Goal: Information Seeking & Learning: Compare options

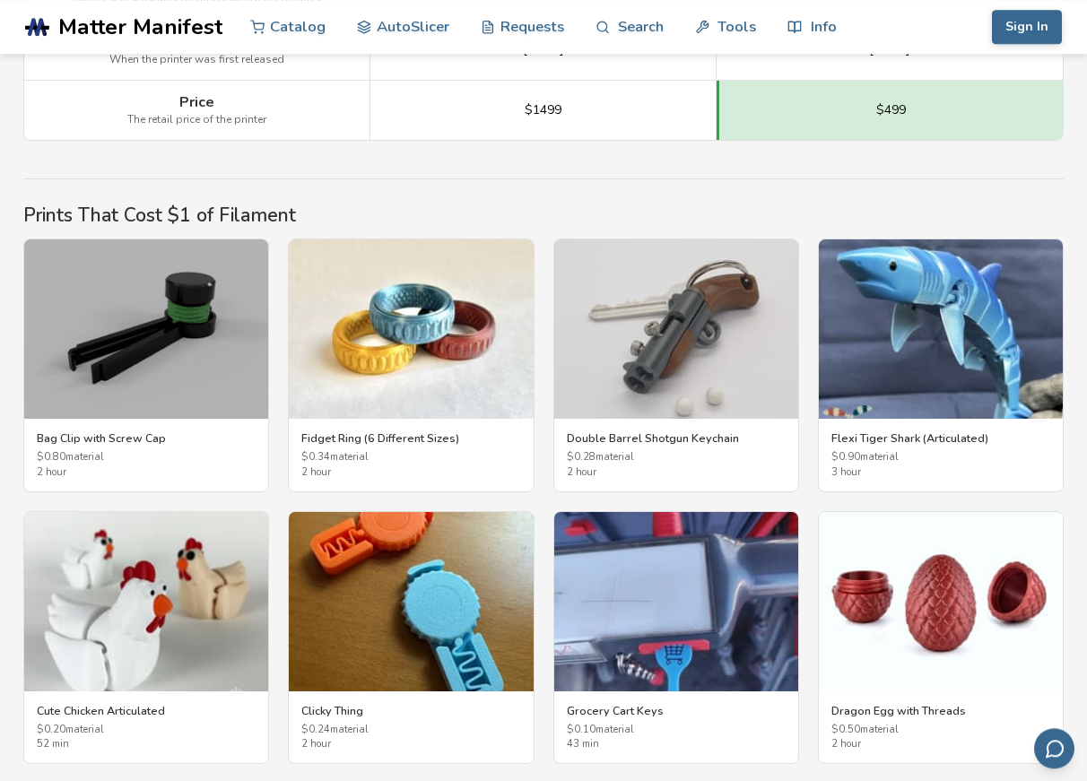
scroll to position [2836, 0]
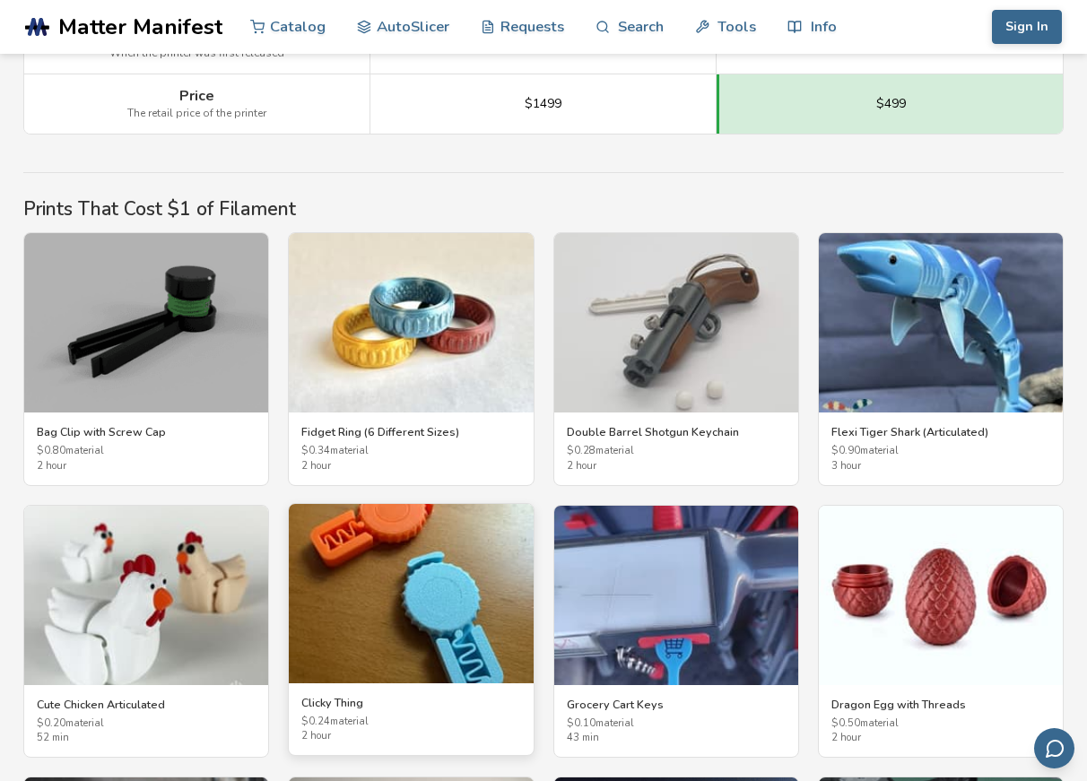
click at [351, 552] on img at bounding box center [411, 593] width 244 height 179
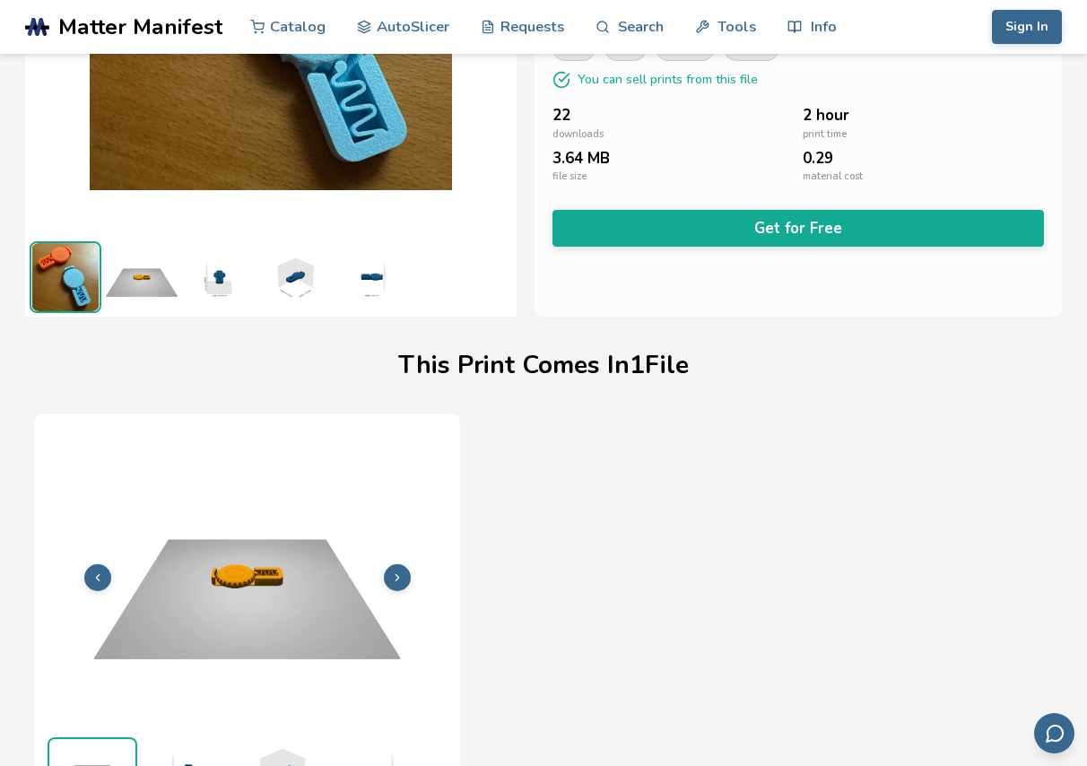
scroll to position [291, 0]
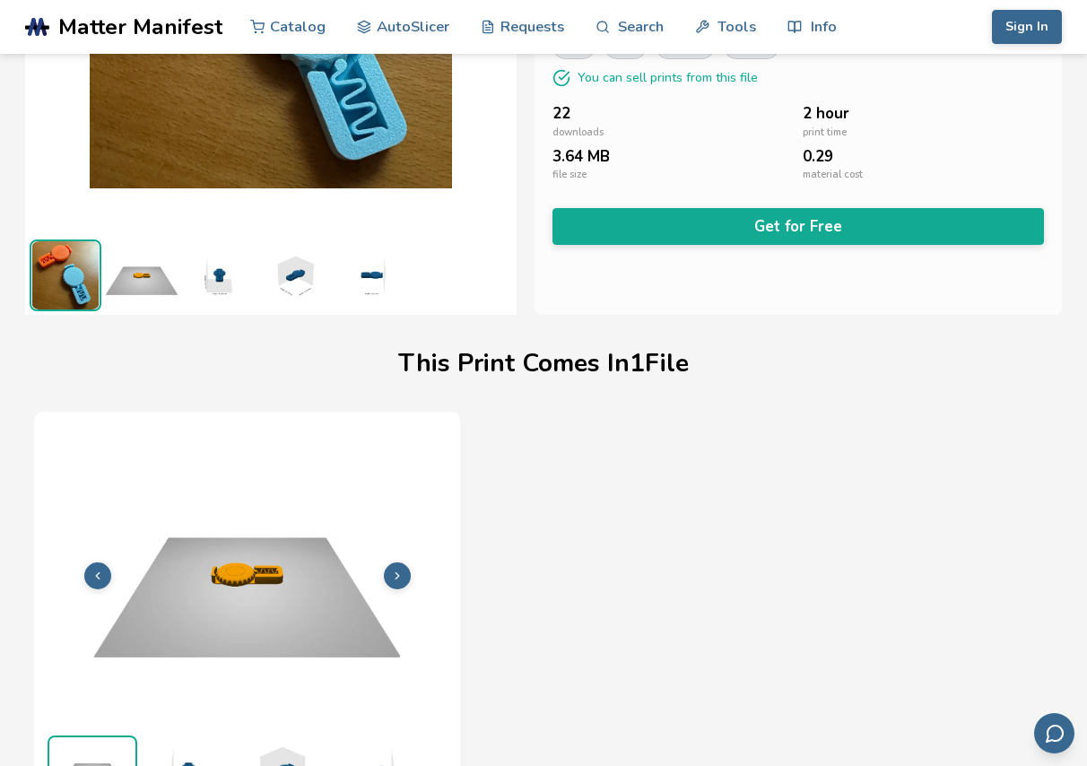
click at [395, 569] on button at bounding box center [397, 575] width 27 height 27
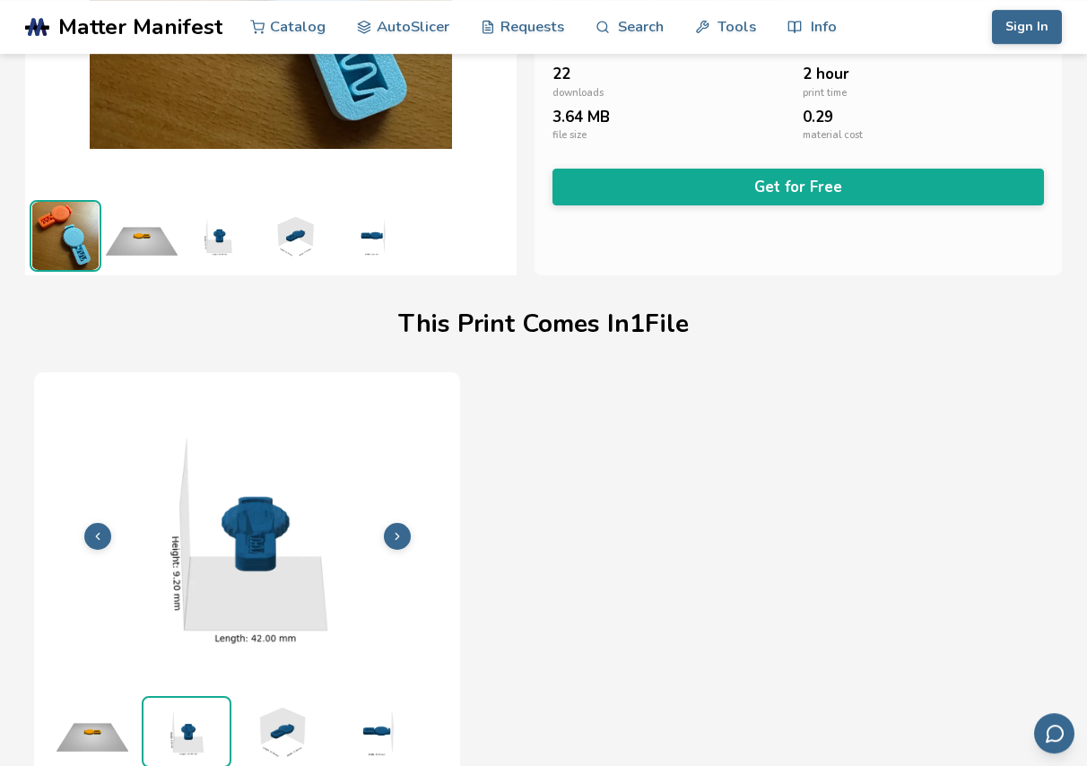
scroll to position [331, 0]
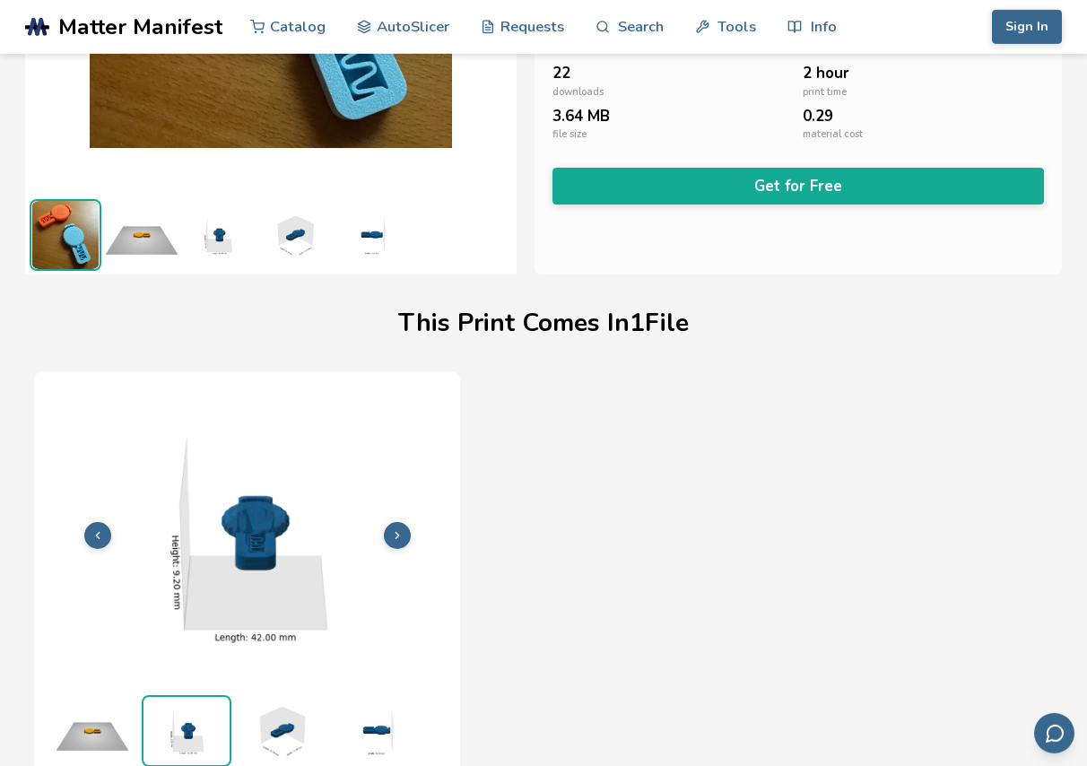
click at [399, 533] on icon at bounding box center [397, 535] width 13 height 13
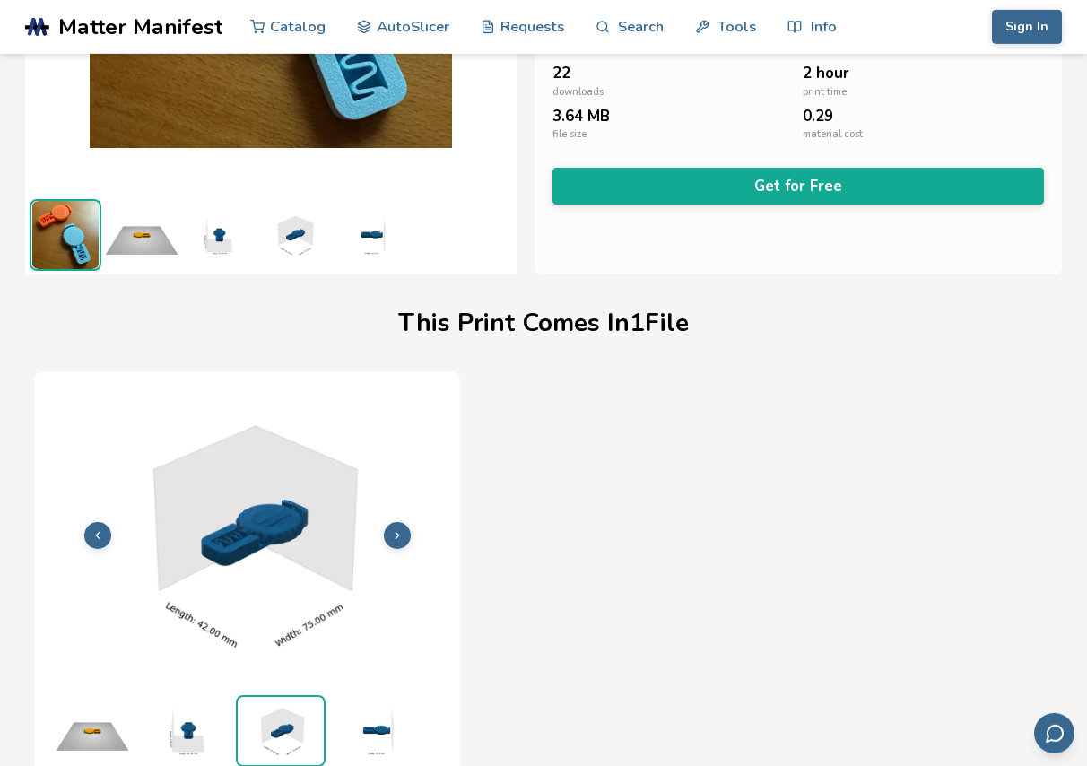
click at [399, 533] on icon at bounding box center [397, 535] width 13 height 13
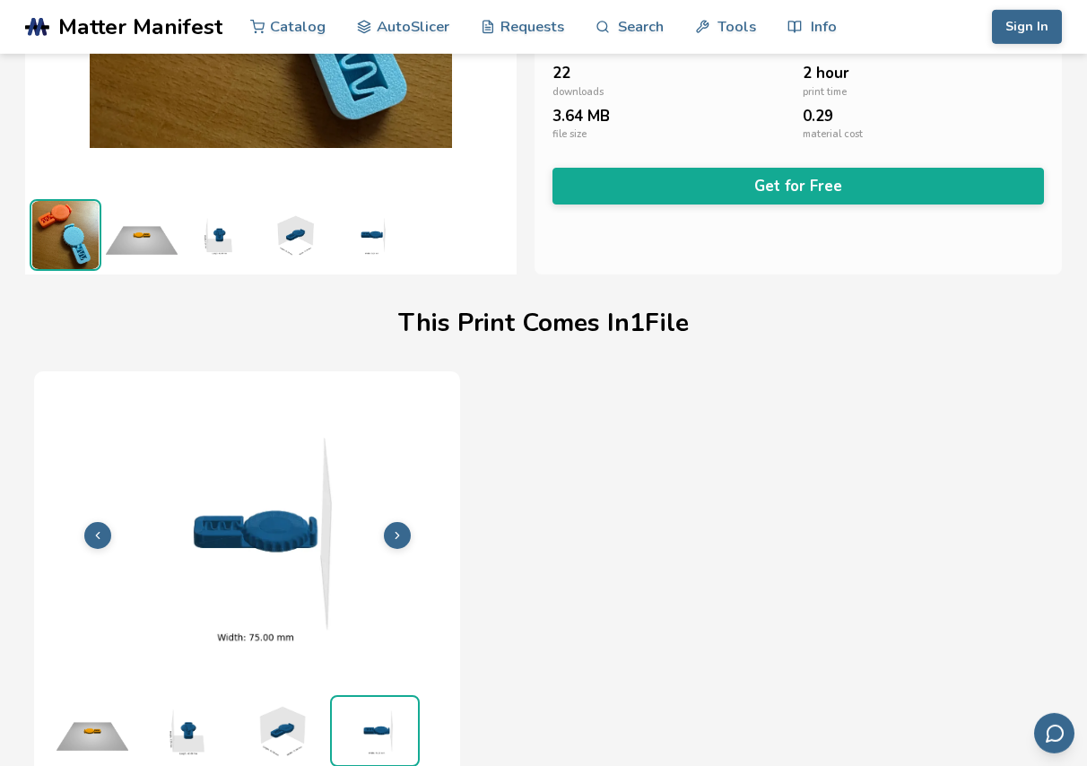
click at [399, 533] on icon at bounding box center [397, 535] width 13 height 13
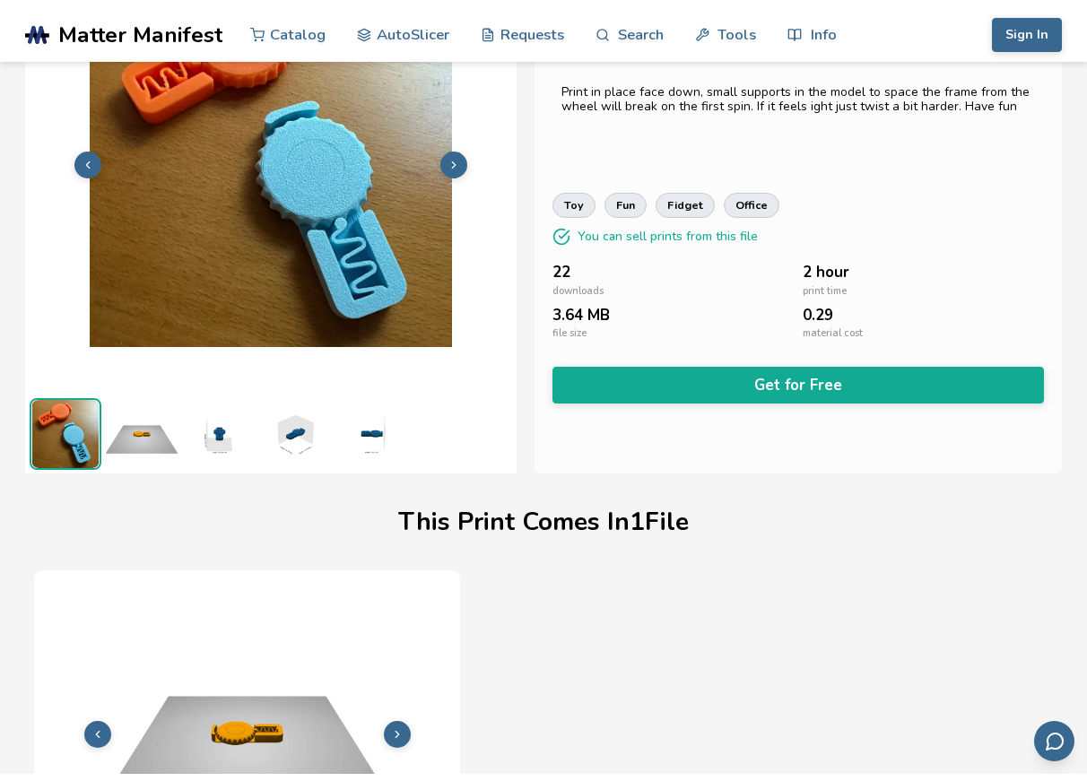
scroll to position [0, 0]
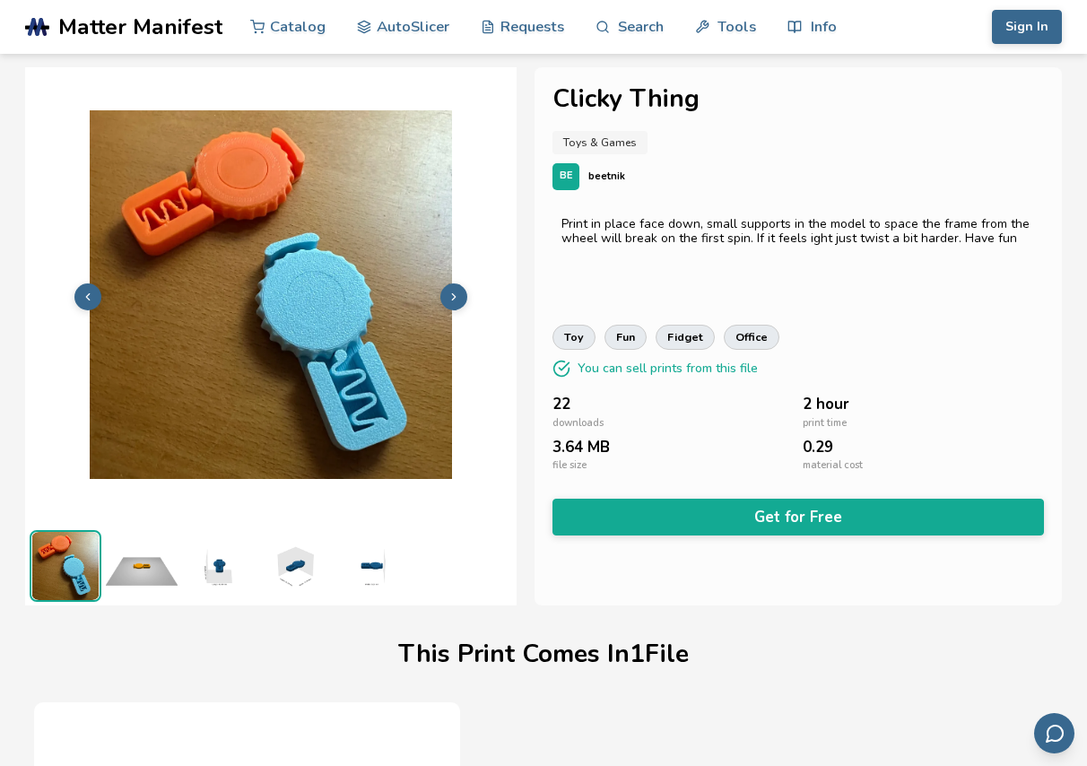
click at [460, 298] on button at bounding box center [453, 296] width 27 height 27
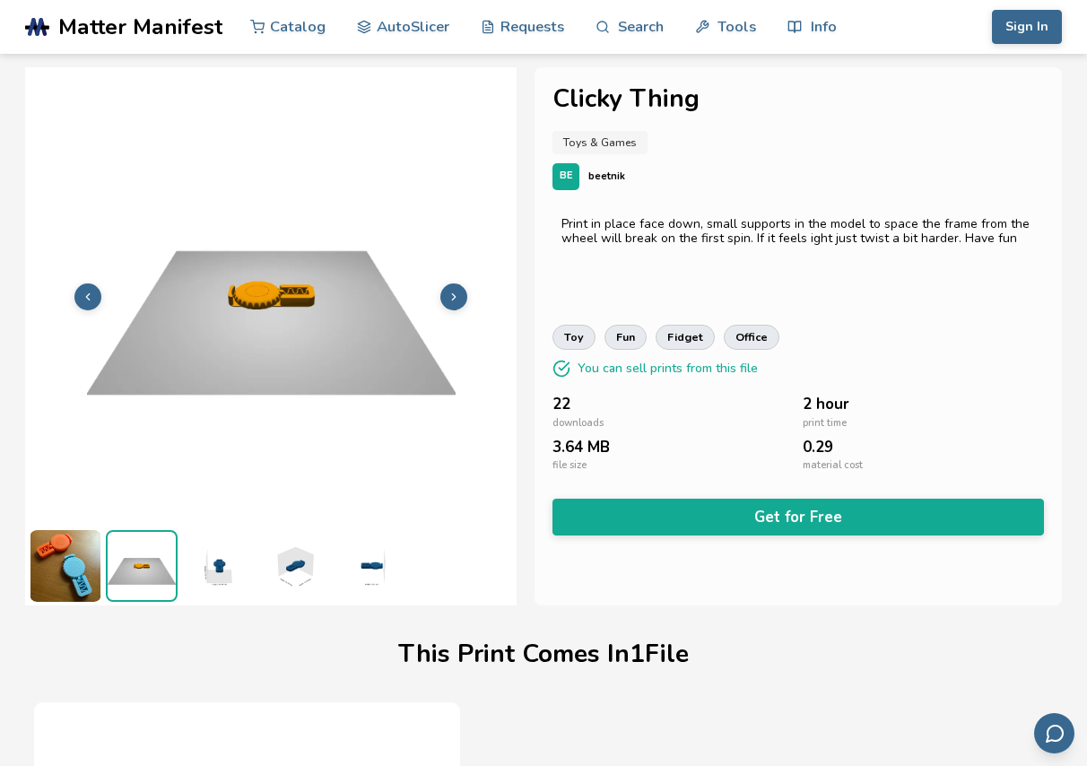
click at [460, 298] on button at bounding box center [453, 296] width 27 height 27
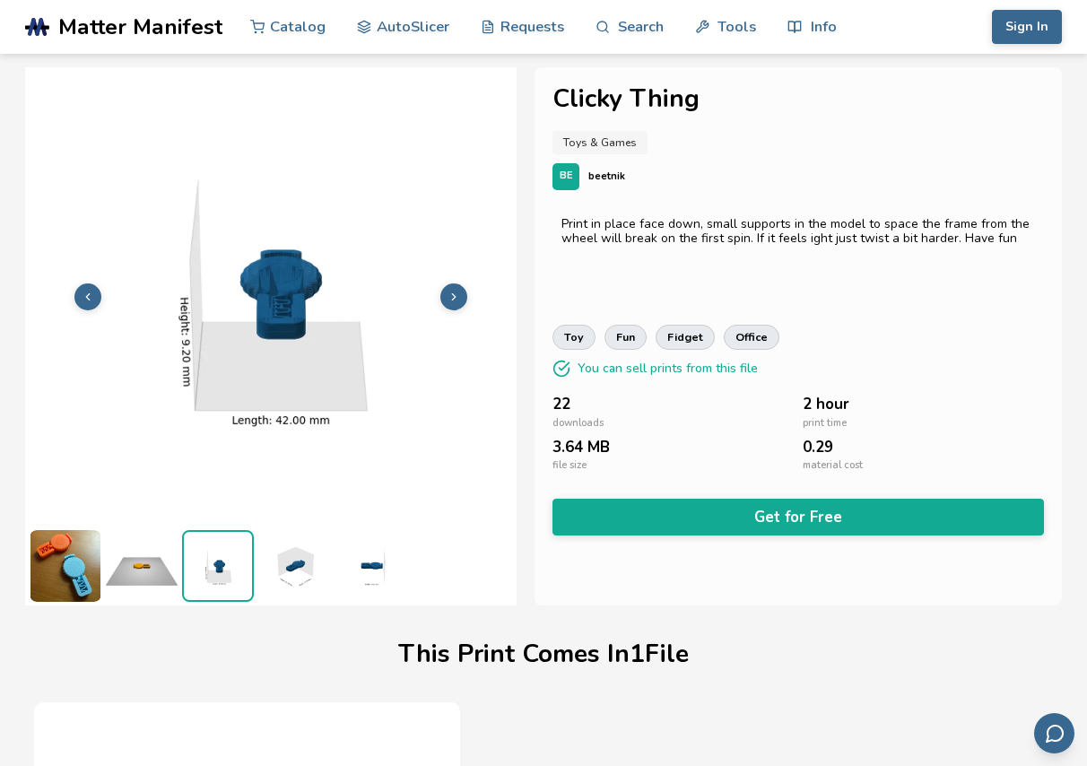
click at [460, 299] on button at bounding box center [453, 296] width 27 height 27
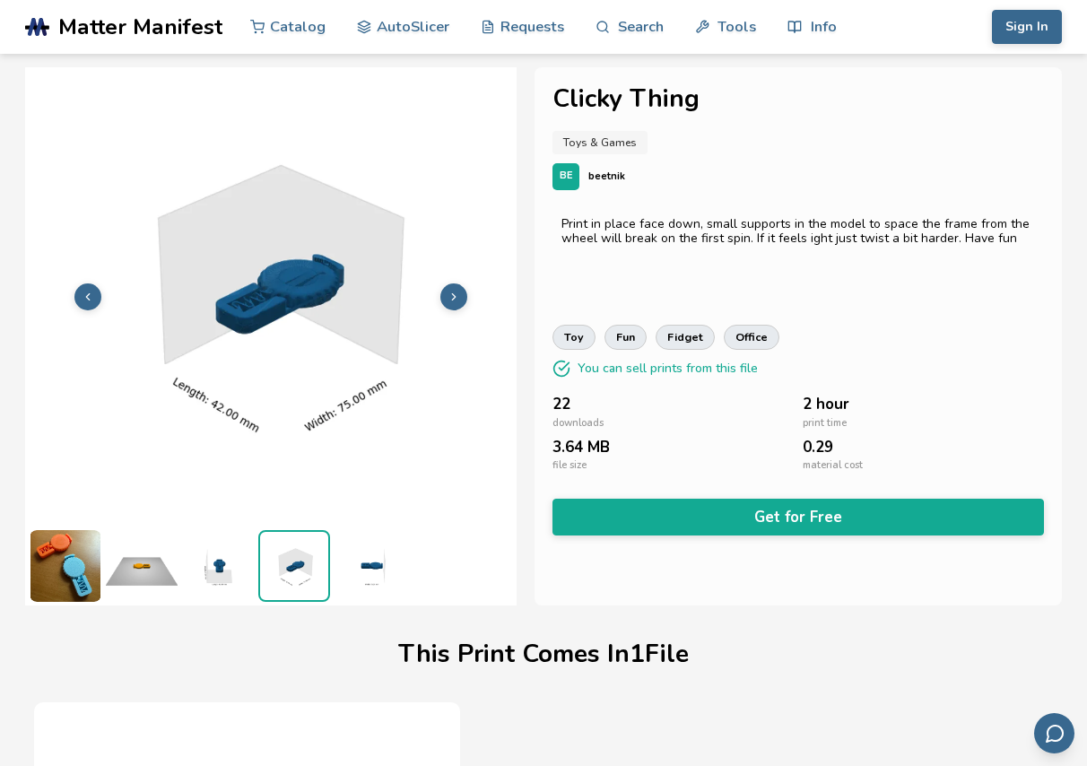
click at [459, 299] on button at bounding box center [453, 296] width 27 height 27
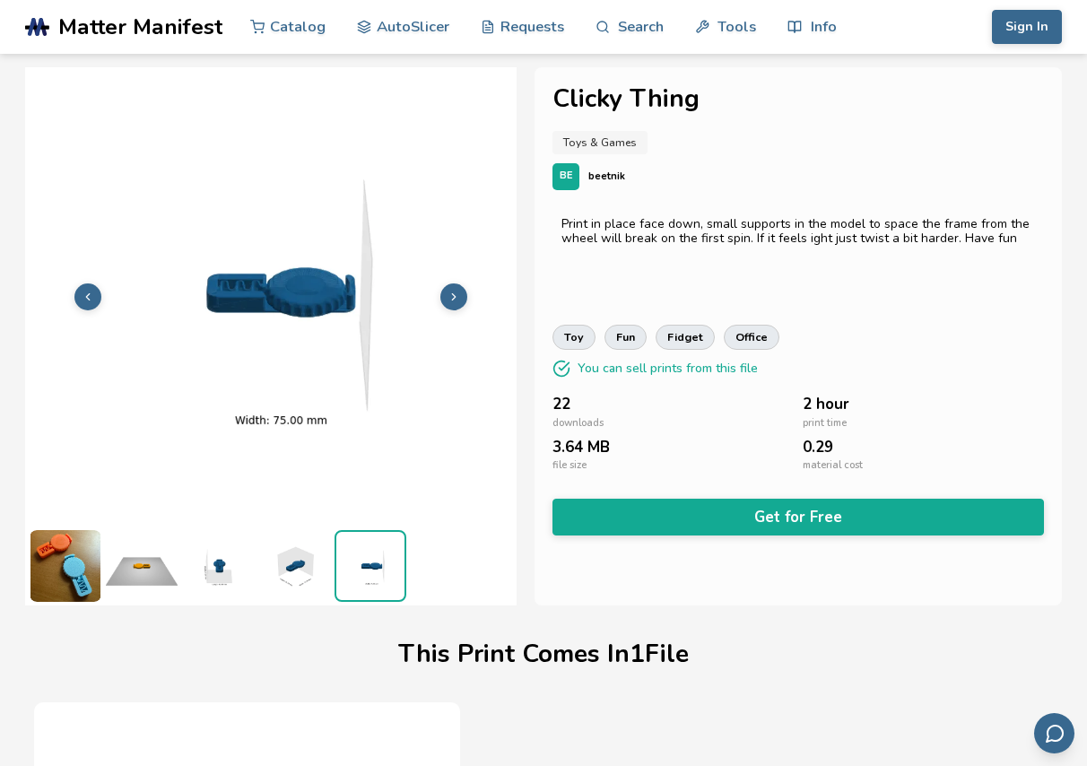
click at [459, 299] on icon at bounding box center [453, 297] width 13 height 13
